Goal: Complete application form: Complete application form

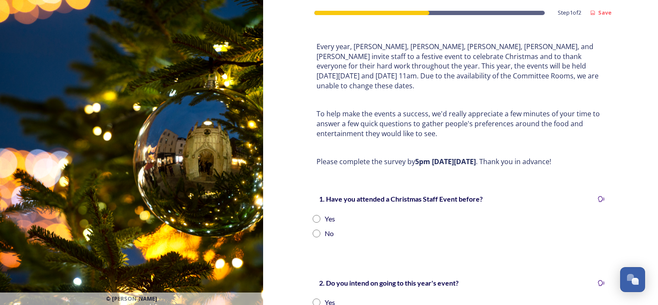
scroll to position [86, 0]
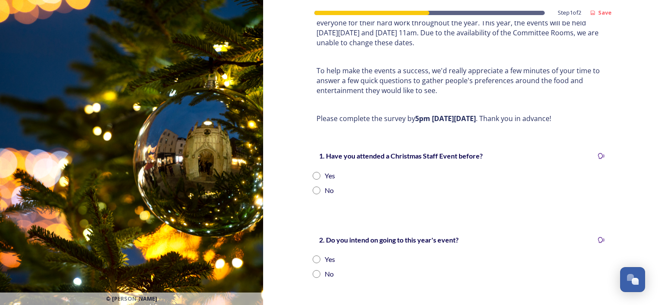
click at [313, 186] on input "radio" at bounding box center [317, 190] width 8 height 8
radio input "true"
click at [308, 246] on div "2. Do you intend on going to this year's event? Yes No" at bounding box center [461, 257] width 310 height 62
click at [313, 255] on input "radio" at bounding box center [317, 259] width 8 height 8
radio input "true"
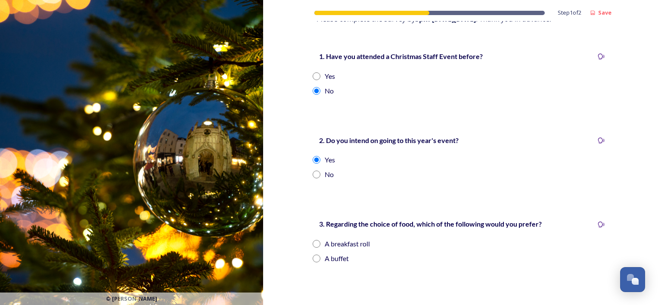
scroll to position [215, 0]
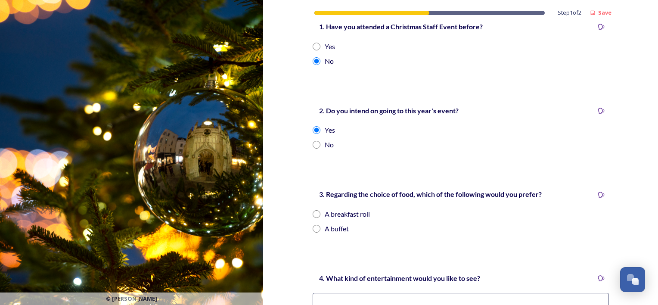
click at [313, 225] on input "radio" at bounding box center [317, 229] width 8 height 8
radio input "true"
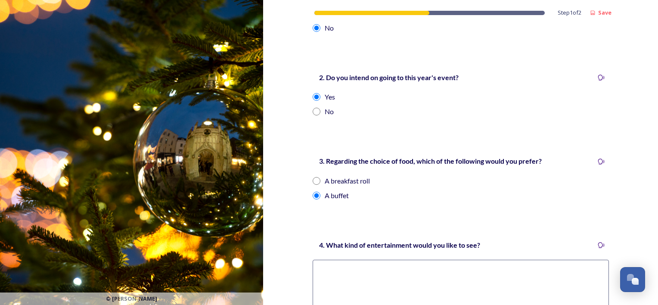
scroll to position [344, 0]
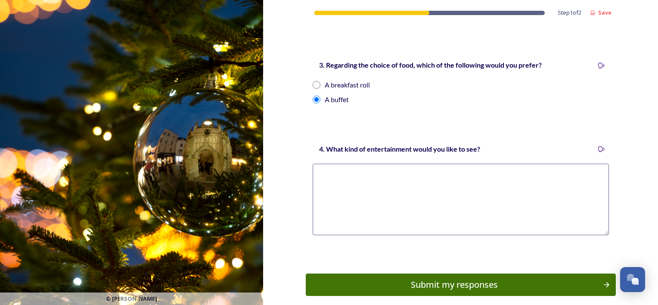
click at [389, 191] on textarea at bounding box center [461, 199] width 296 height 71
type textarea "Music"
click at [375, 139] on div "4. What kind of entertainment would you like to see?" at bounding box center [400, 149] width 174 height 20
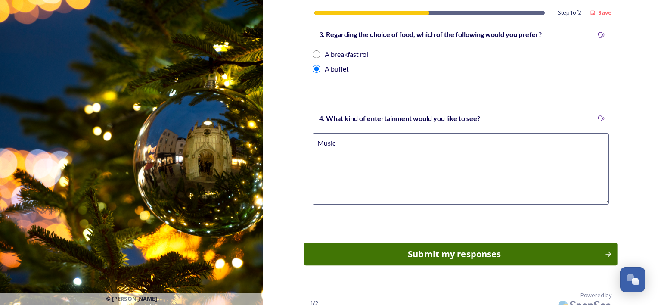
click at [487, 248] on div "Submit my responses" at bounding box center [454, 254] width 291 height 13
